Goal: Transaction & Acquisition: Purchase product/service

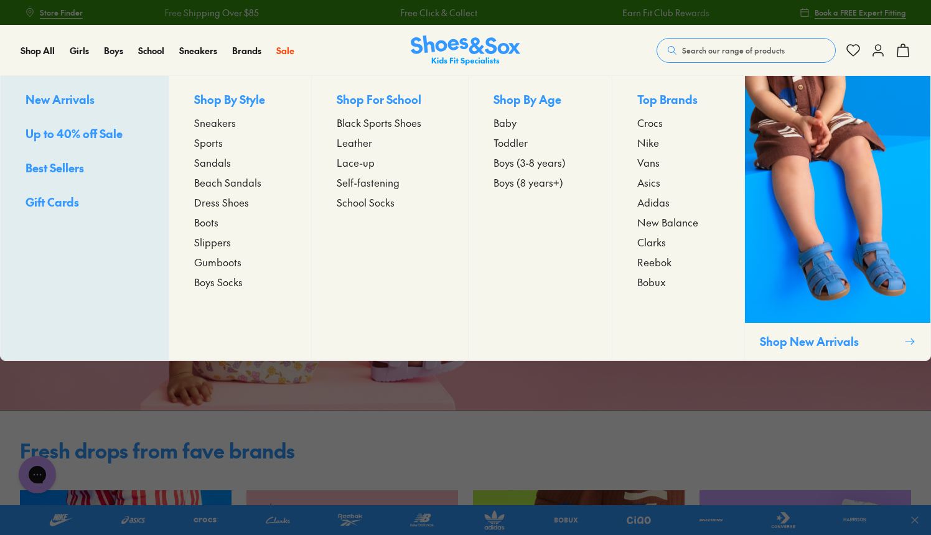
click at [542, 184] on span "Boys (8 years+)" at bounding box center [529, 182] width 70 height 15
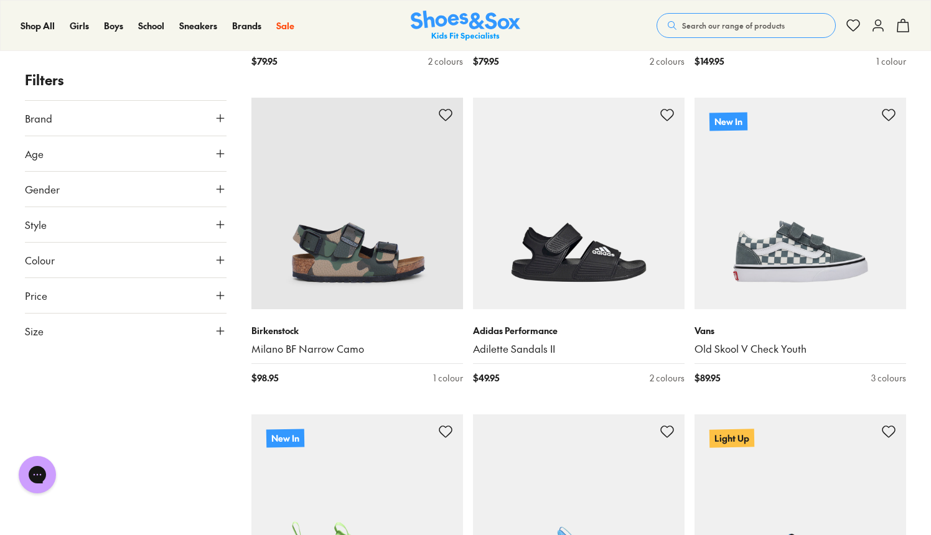
scroll to position [870, 0]
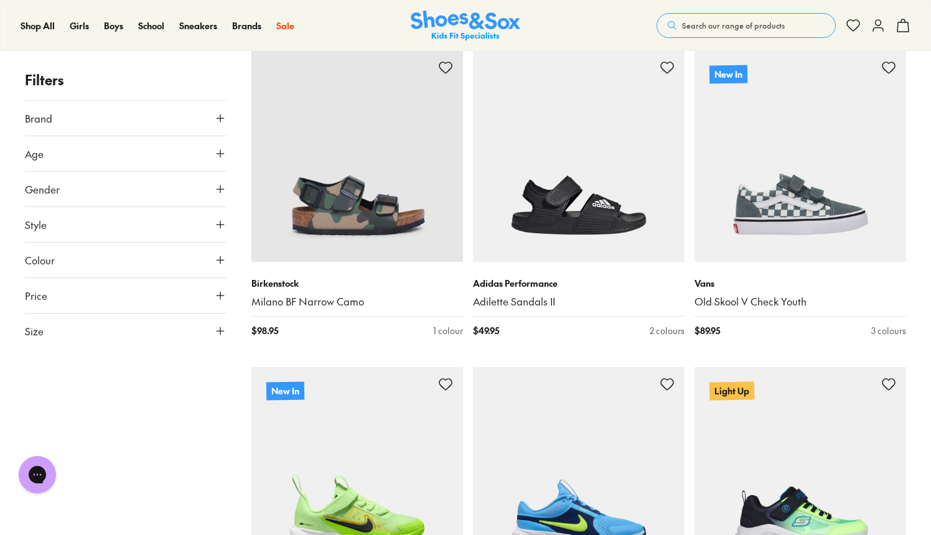
click at [105, 336] on button "Size" at bounding box center [126, 331] width 202 height 35
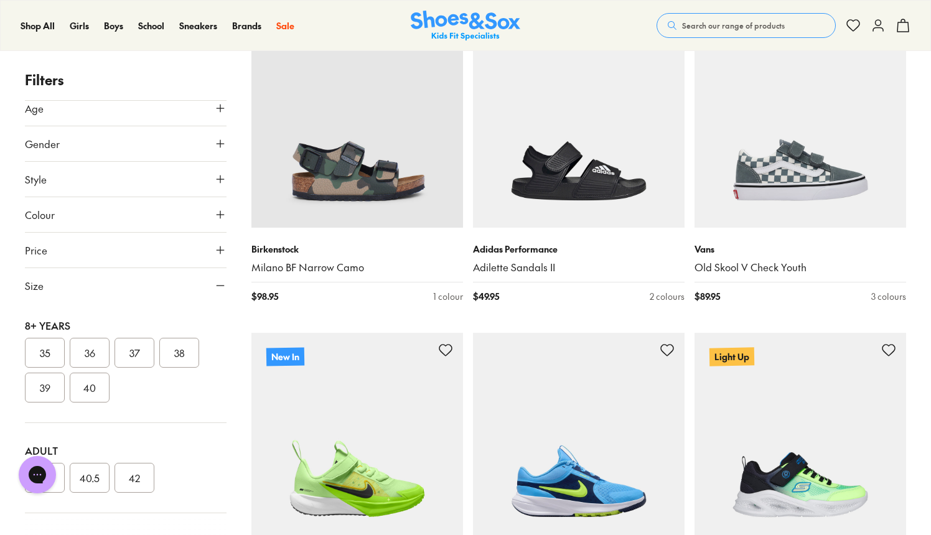
scroll to position [933, 0]
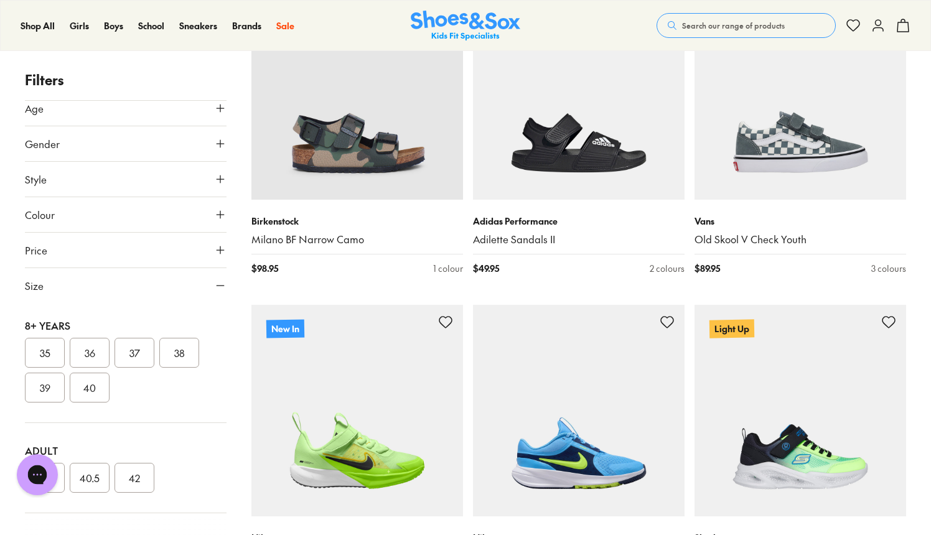
click at [58, 477] on h1 "Chat with us" at bounding box center [116, 475] width 123 height 14
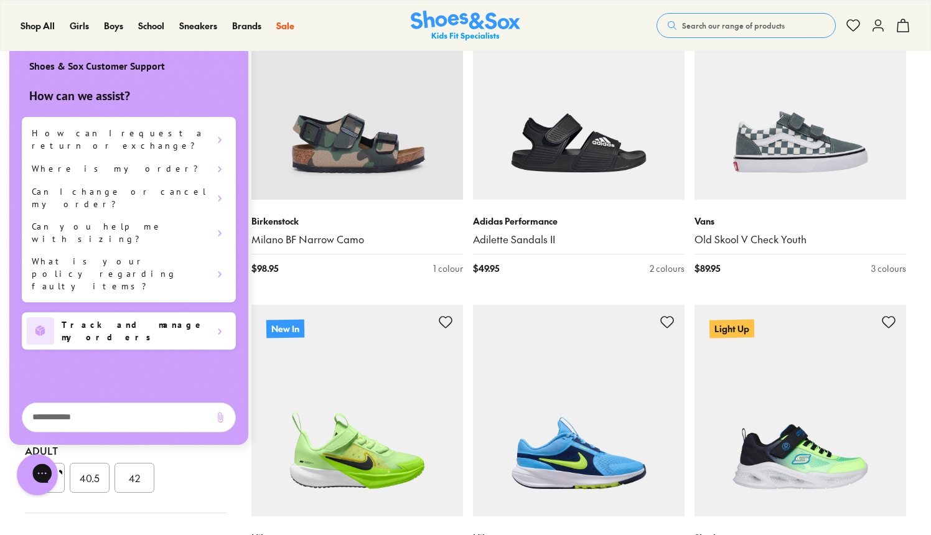
scroll to position [0, 0]
click at [95, 474] on button "40.5" at bounding box center [90, 478] width 40 height 30
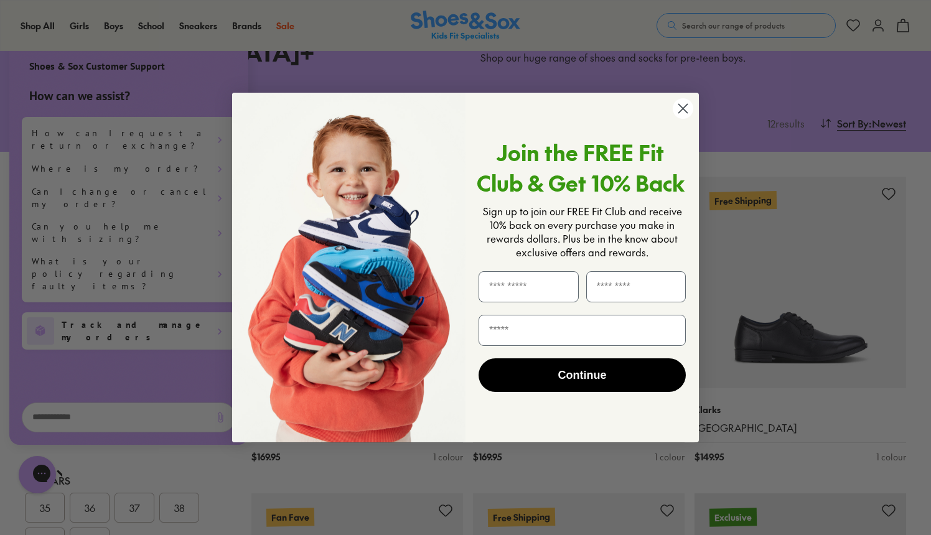
click at [692, 109] on circle "Close dialog" at bounding box center [683, 108] width 21 height 21
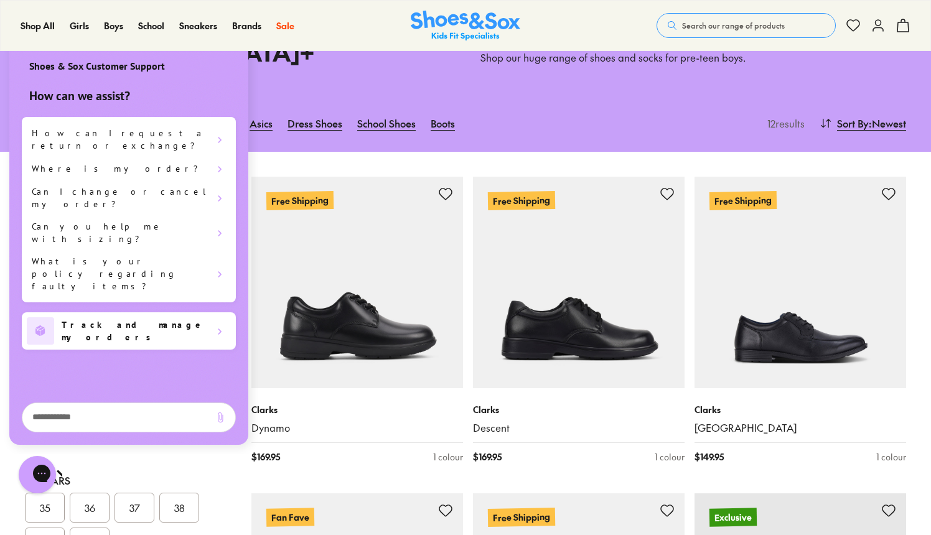
click at [543, 22] on div "Shop All Shop All Shop All New Arrivals Up to 40% Off Sale Online Only Best Sel…" at bounding box center [465, 25] width 931 height 51
